Goal: Transaction & Acquisition: Obtain resource

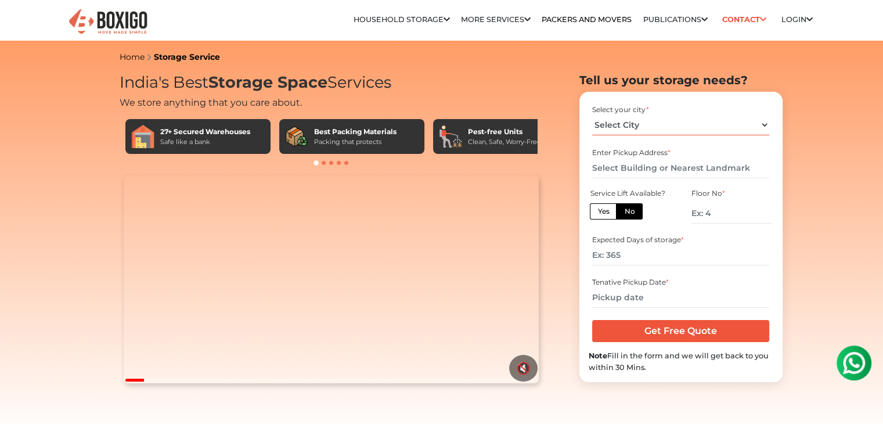
click at [653, 131] on select "Select City [GEOGRAPHIC_DATA] [GEOGRAPHIC_DATA] [GEOGRAPHIC_DATA] [GEOGRAPHIC_D…" at bounding box center [680, 125] width 177 height 20
select select "[GEOGRAPHIC_DATA]"
click at [592, 115] on select "Select City Bangalore Bengaluru Bhopal Bhubaneswar Chennai Coimbatore Cuttack D…" at bounding box center [680, 125] width 177 height 20
click at [617, 168] on input "text" at bounding box center [680, 168] width 177 height 20
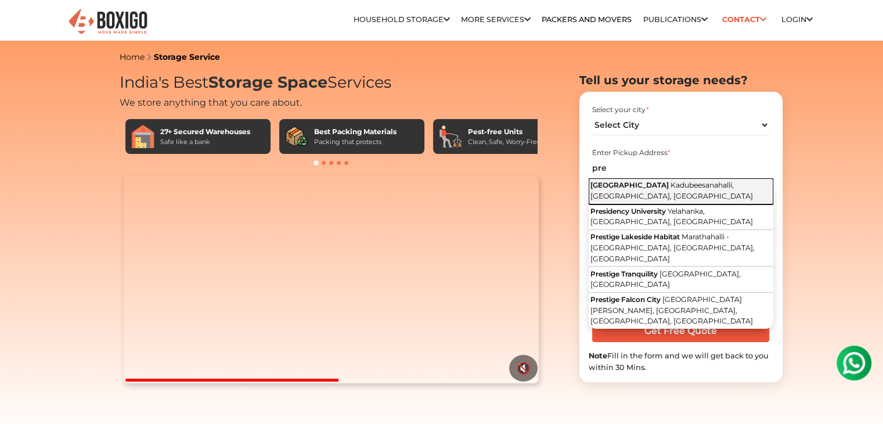
click at [626, 192] on span "Kadubeesanahalli, Bengaluru, Karnataka" at bounding box center [671, 190] width 162 height 20
type input "Prestige Tech Park, Kadubeesanahalli, Bengaluru, Karnataka"
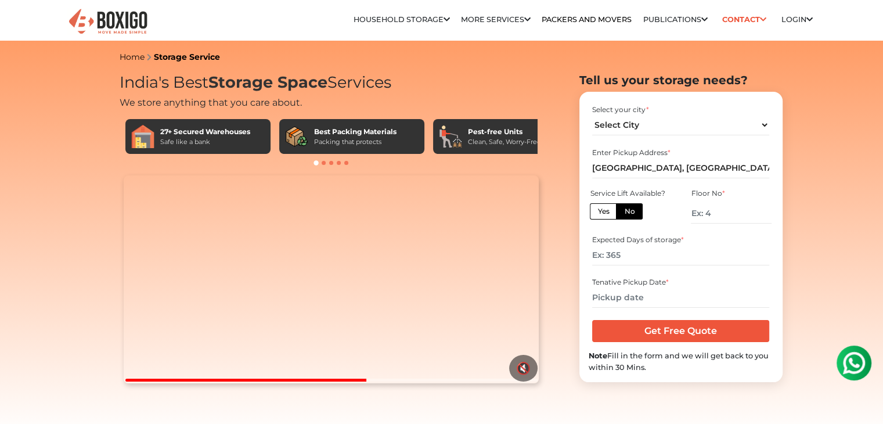
click at [601, 211] on label "Yes" at bounding box center [603, 211] width 27 height 16
click at [601, 211] on input "Yes" at bounding box center [601, 210] width 8 height 8
radio input "true"
click at [625, 254] on input "number" at bounding box center [680, 255] width 177 height 20
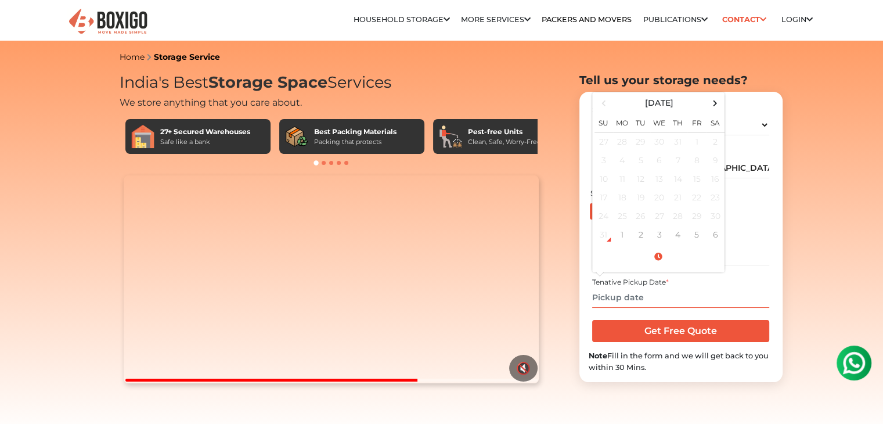
click at [638, 291] on input "text" at bounding box center [680, 297] width 177 height 20
click at [715, 105] on span at bounding box center [715, 103] width 16 height 16
click at [655, 162] on td "10" at bounding box center [659, 160] width 19 height 19
type input "09/10/2025 12:00 AM"
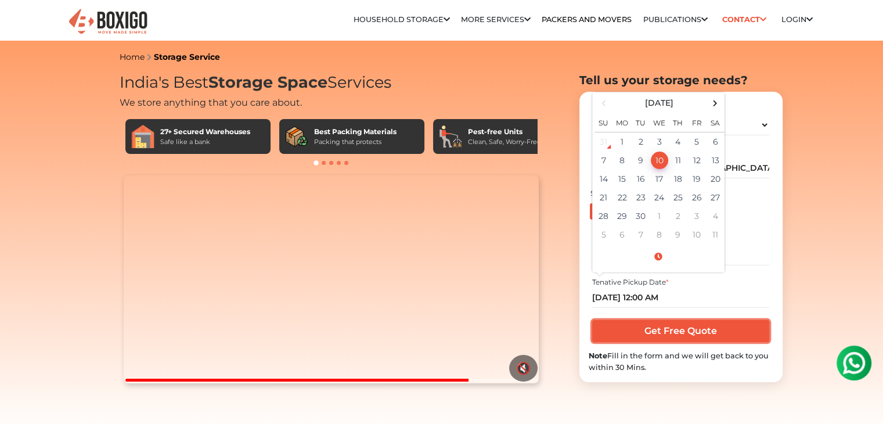
click at [667, 334] on input "Get Free Quote" at bounding box center [680, 331] width 177 height 22
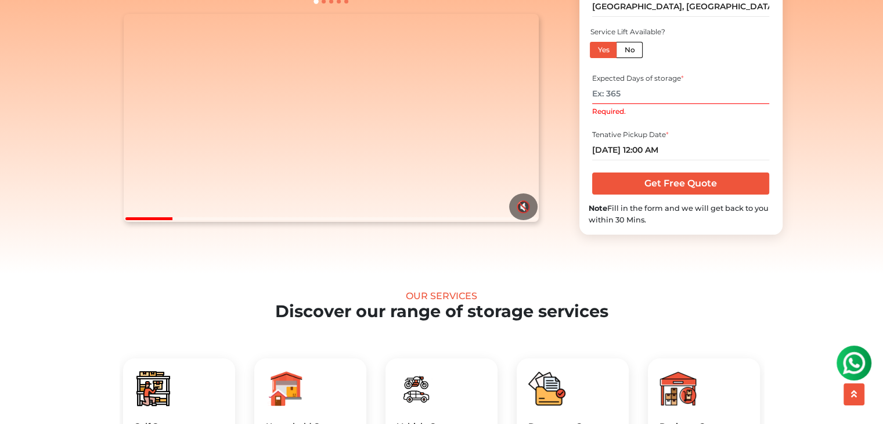
scroll to position [160, 0]
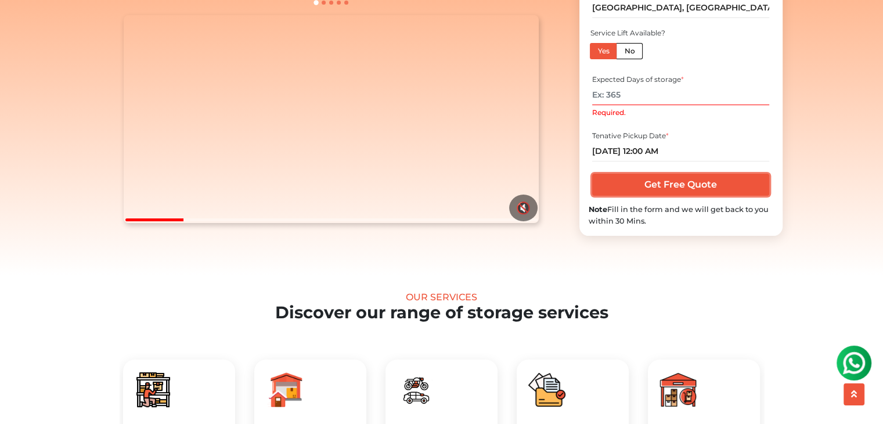
click at [674, 190] on input "Get Free Quote" at bounding box center [680, 185] width 177 height 22
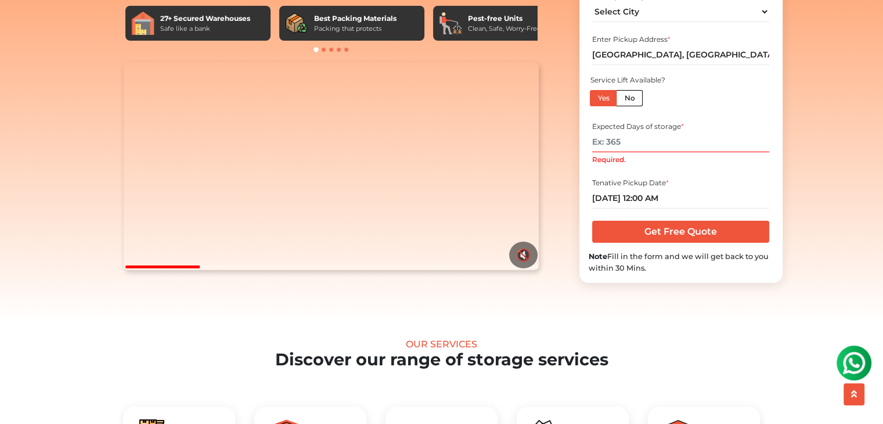
scroll to position [111, 0]
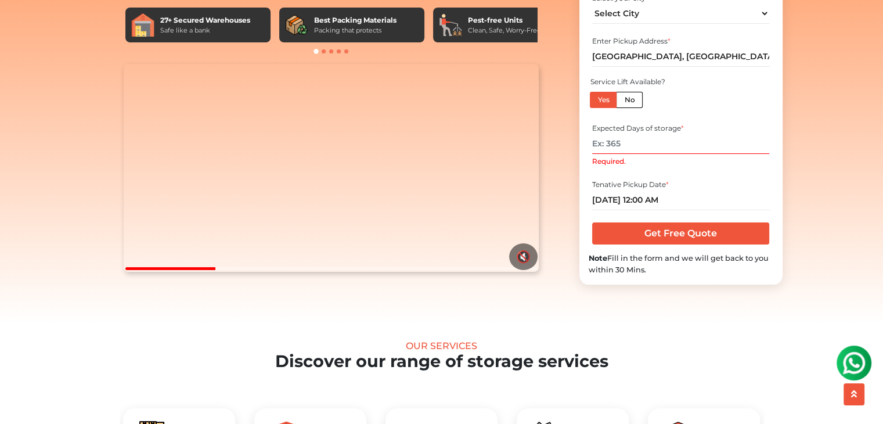
click at [618, 151] on input "Required." at bounding box center [680, 143] width 177 height 20
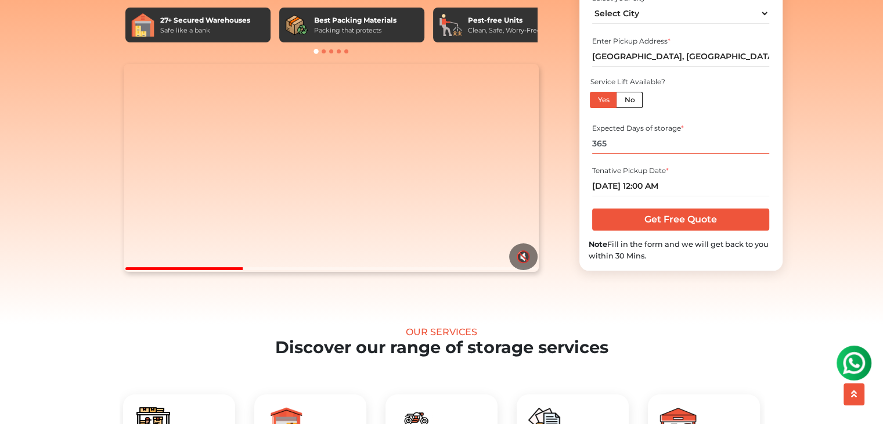
type input "365"
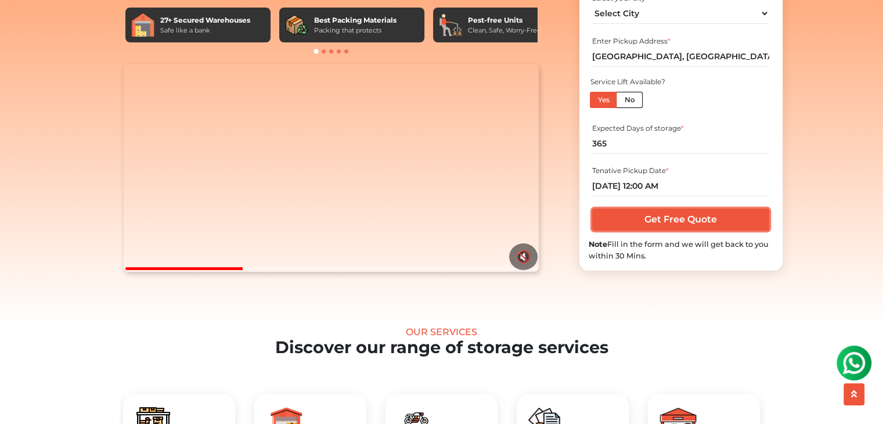
click at [657, 230] on input "Get Free Quote" at bounding box center [680, 219] width 177 height 22
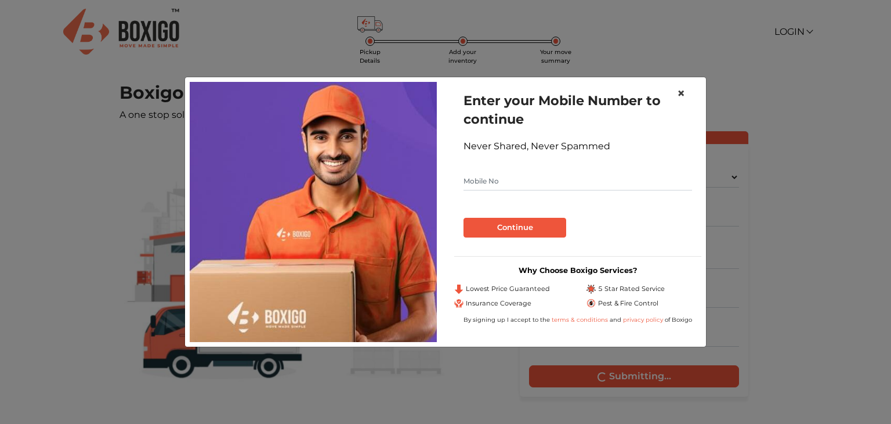
click at [684, 91] on span "×" at bounding box center [681, 93] width 8 height 17
